Goal: Submit feedback/report problem: Submit feedback/report problem

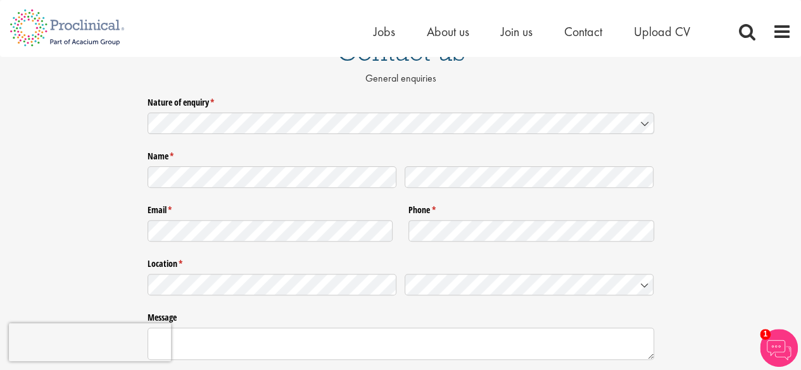
scroll to position [127, 0]
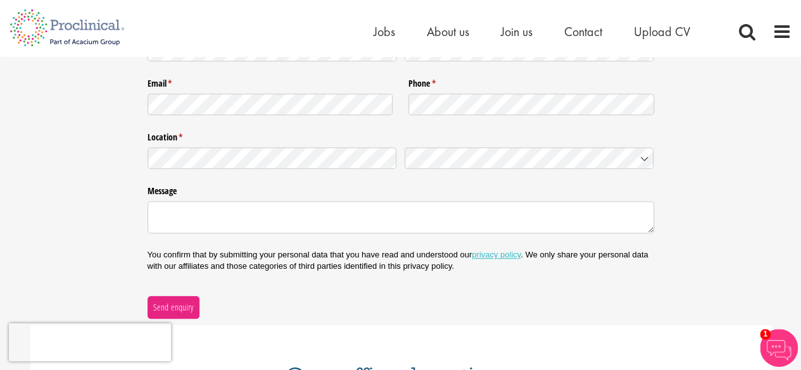
click at [208, 199] on div at bounding box center [400, 215] width 506 height 37
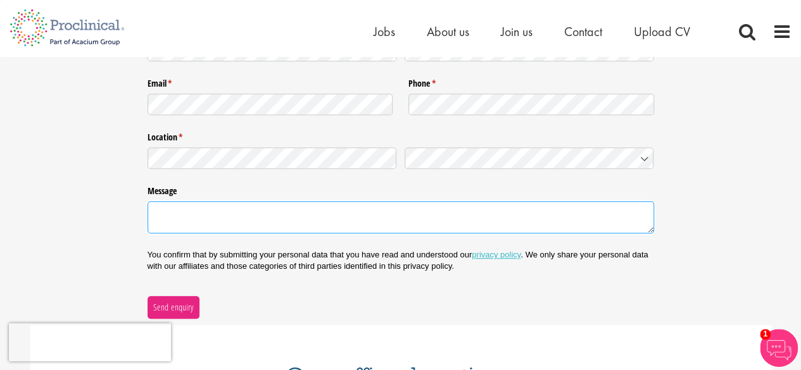
drag, startPoint x: 203, startPoint y: 212, endPoint x: 110, endPoint y: 224, distance: 93.8
click at [203, 212] on textarea "Message" at bounding box center [400, 217] width 506 height 32
paste textarea "mail:info@cobaltrecruitment.com"
type textarea "mail:info@cobaltrecruitment.com"
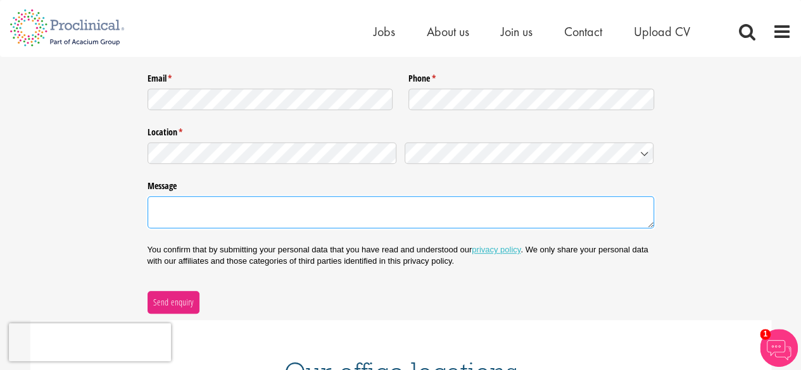
scroll to position [253, 0]
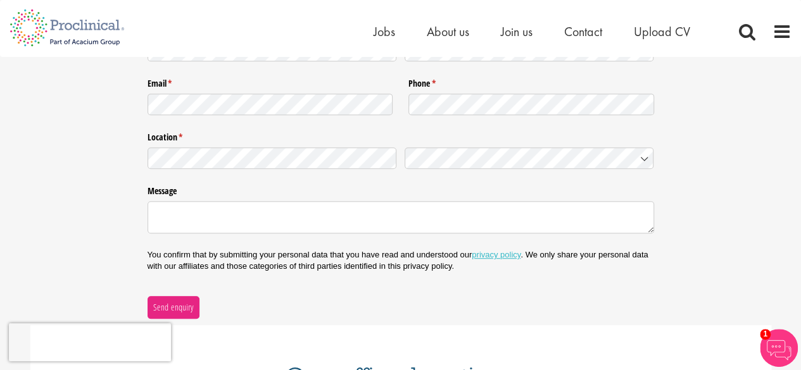
drag, startPoint x: 240, startPoint y: 197, endPoint x: 240, endPoint y: 206, distance: 8.3
click at [240, 198] on div at bounding box center [400, 215] width 506 height 37
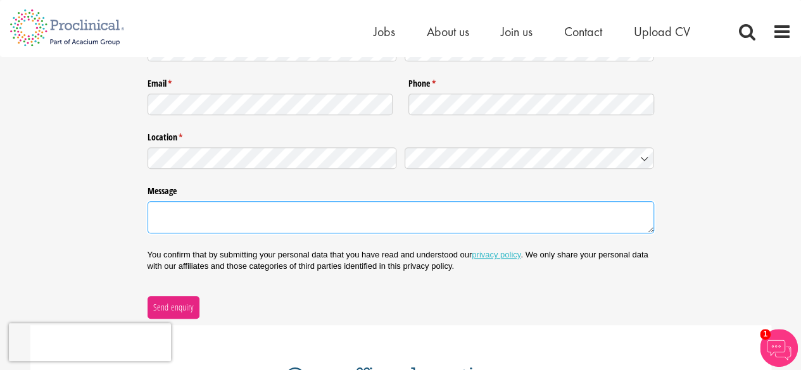
click at [229, 223] on textarea "Message" at bounding box center [400, 217] width 506 height 32
paste textarea "Hi, I’m getting in touch from The UK Careers Fair – the UK’s largest series of …"
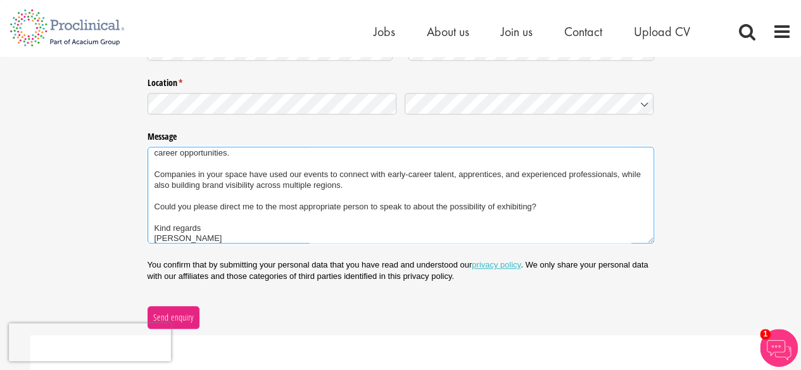
scroll to position [380, 0]
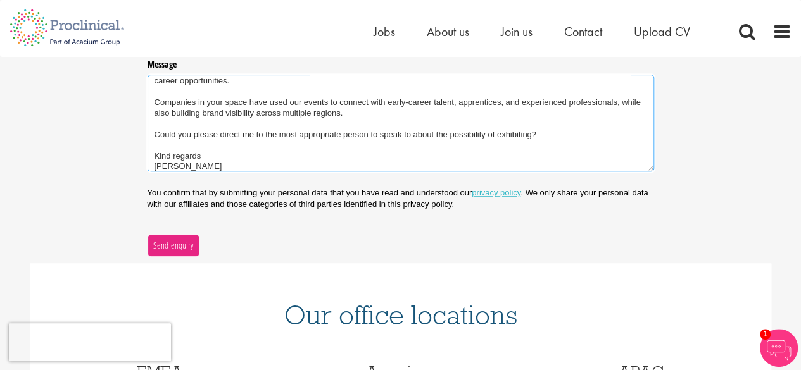
type textarea "Hi, I’m getting in touch from The UK Careers Fair – the UK’s largest series of …"
click at [179, 248] on span "Send enquiry" at bounding box center [173, 246] width 41 height 14
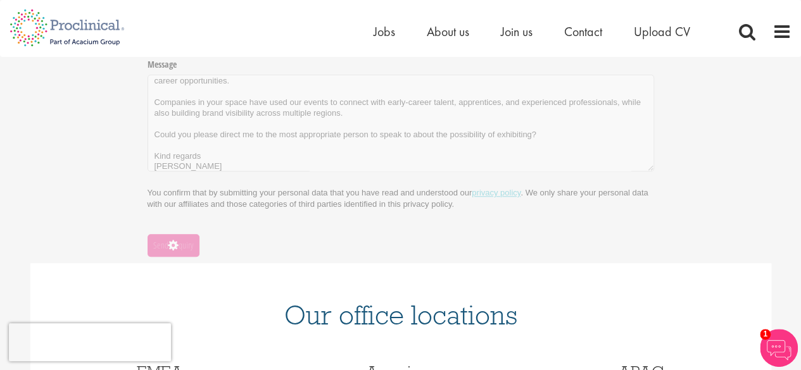
scroll to position [218, 0]
